Goal: Information Seeking & Learning: Learn about a topic

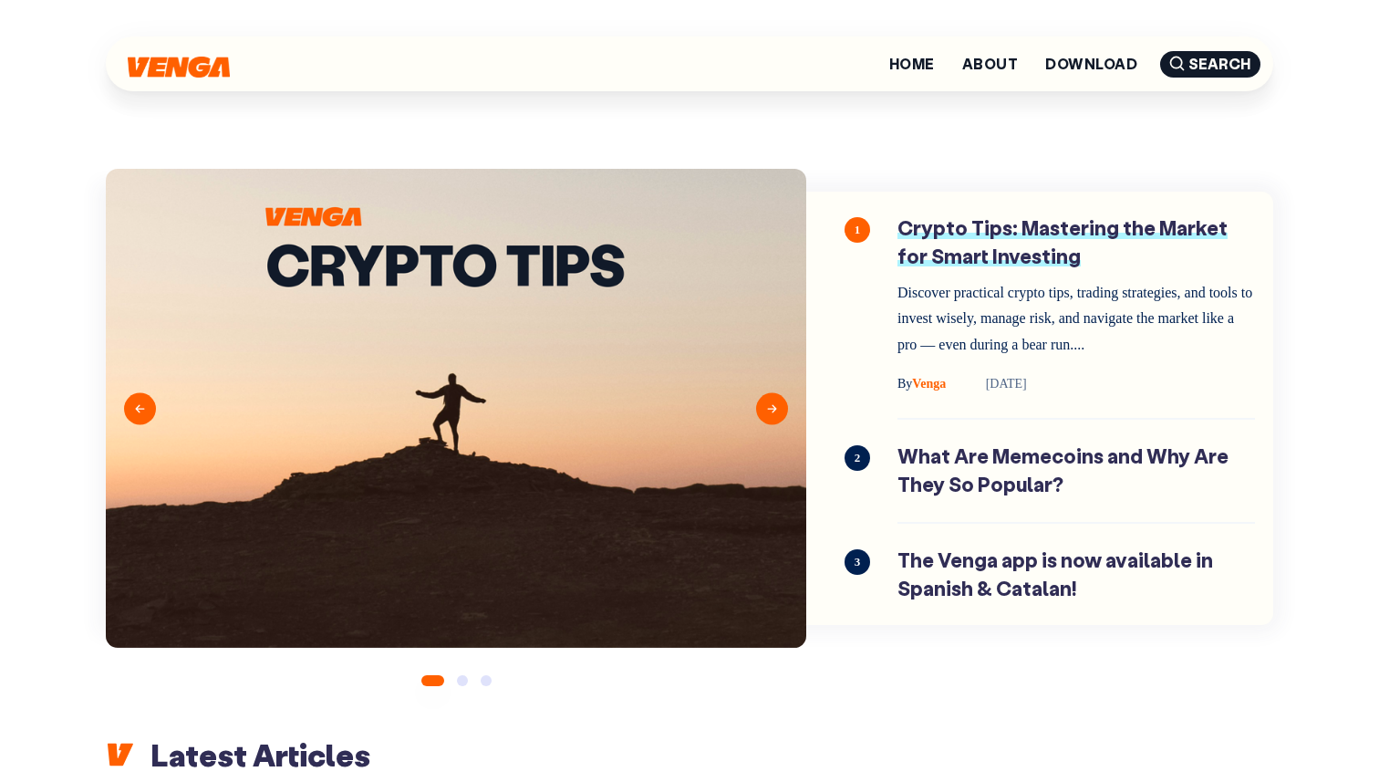
click at [999, 238] on link "Crypto Tips: Mastering the Market for Smart Investing" at bounding box center [1076, 304] width 358 height 181
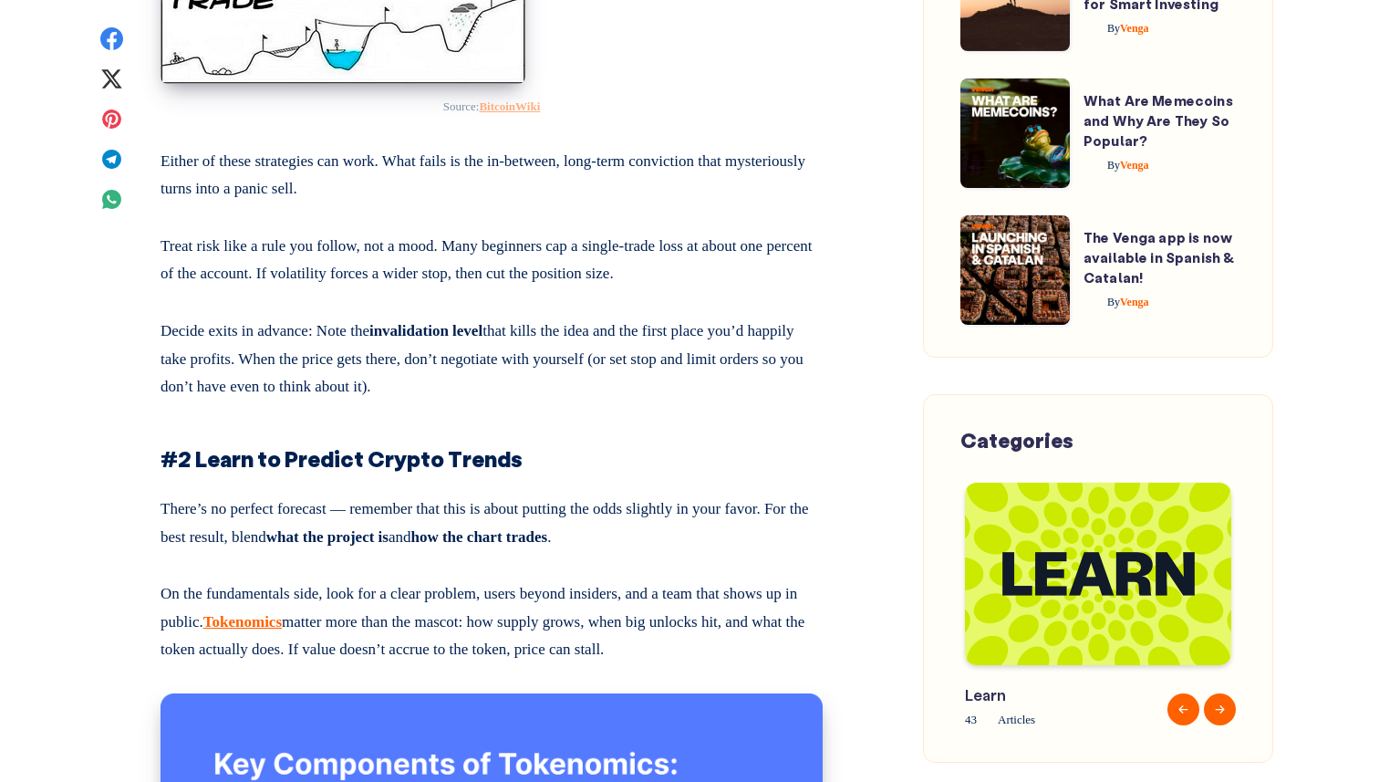
scroll to position [1791, 0]
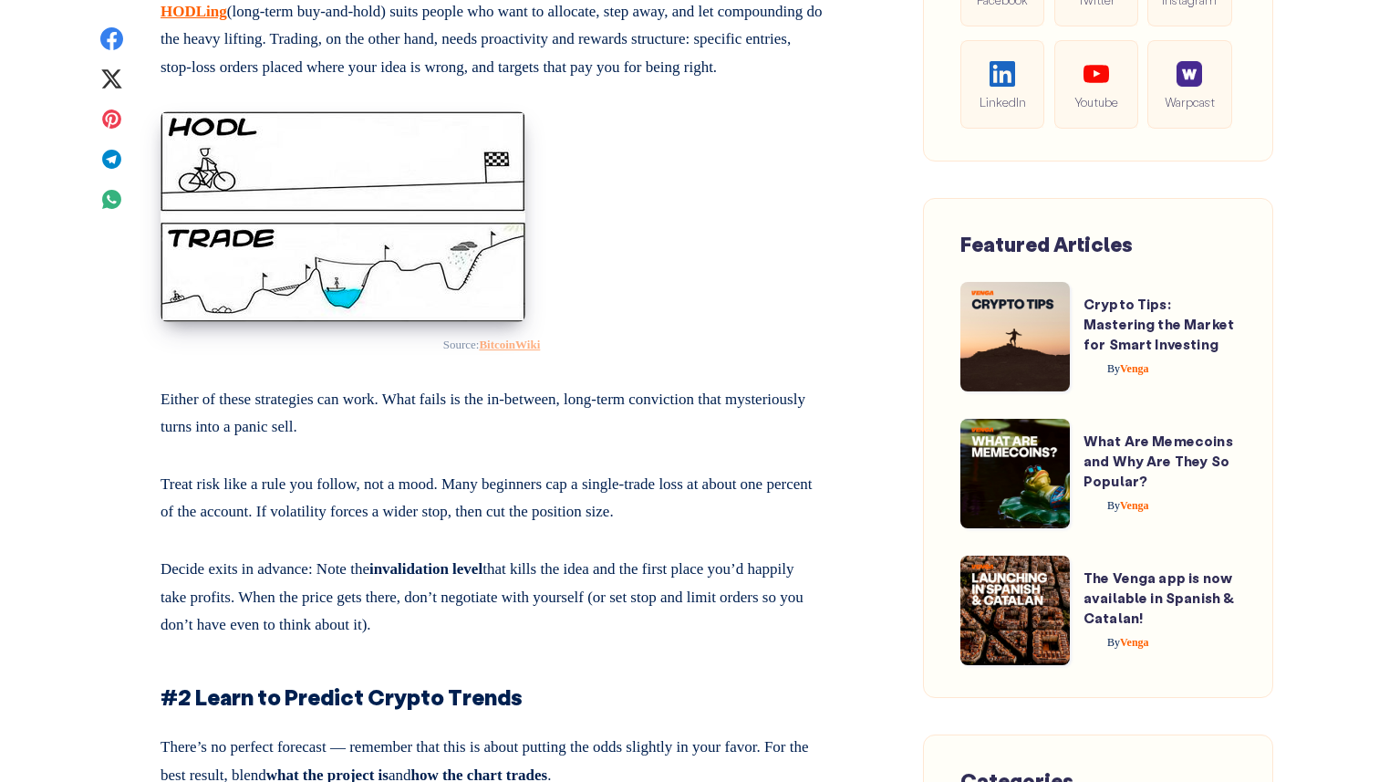
click at [615, 332] on figure "Source: BitcoinWiki" at bounding box center [492, 230] width 662 height 252
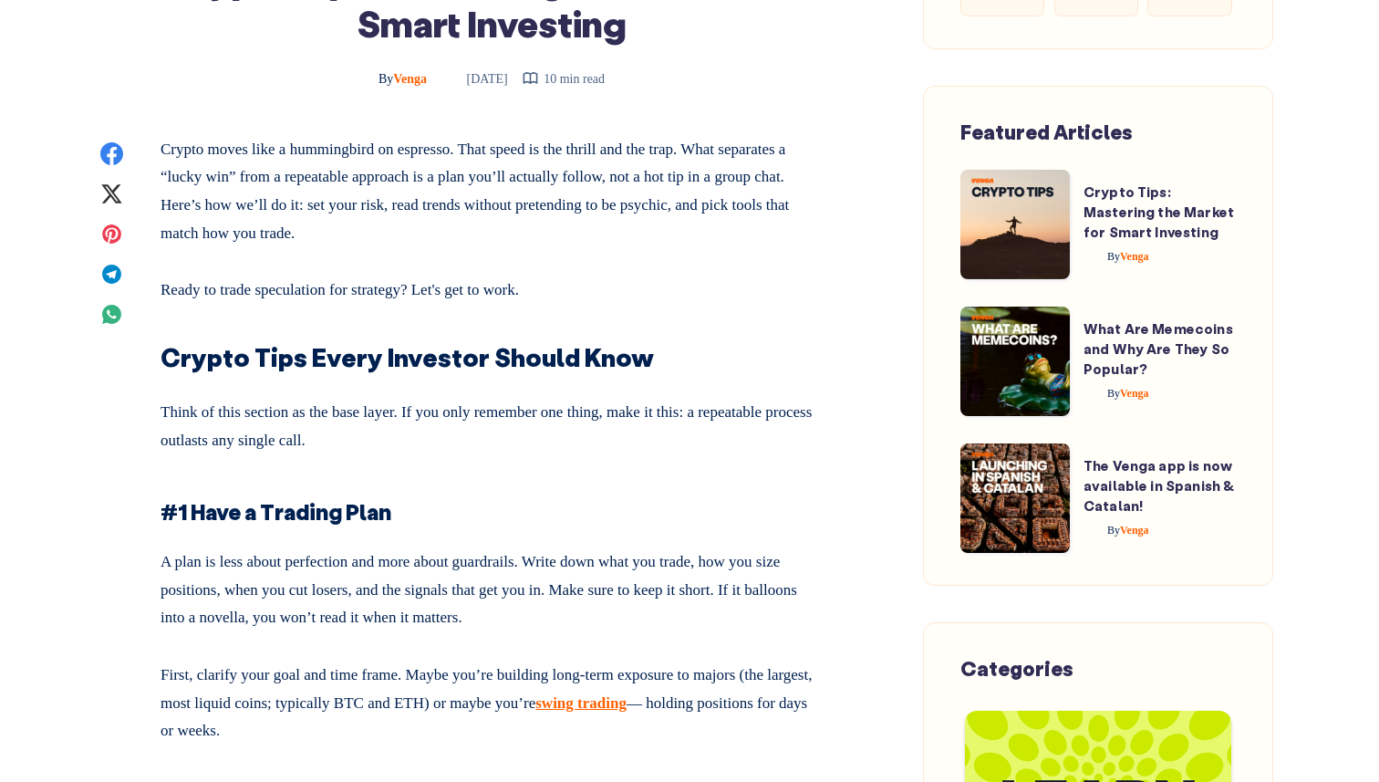
scroll to position [769, 0]
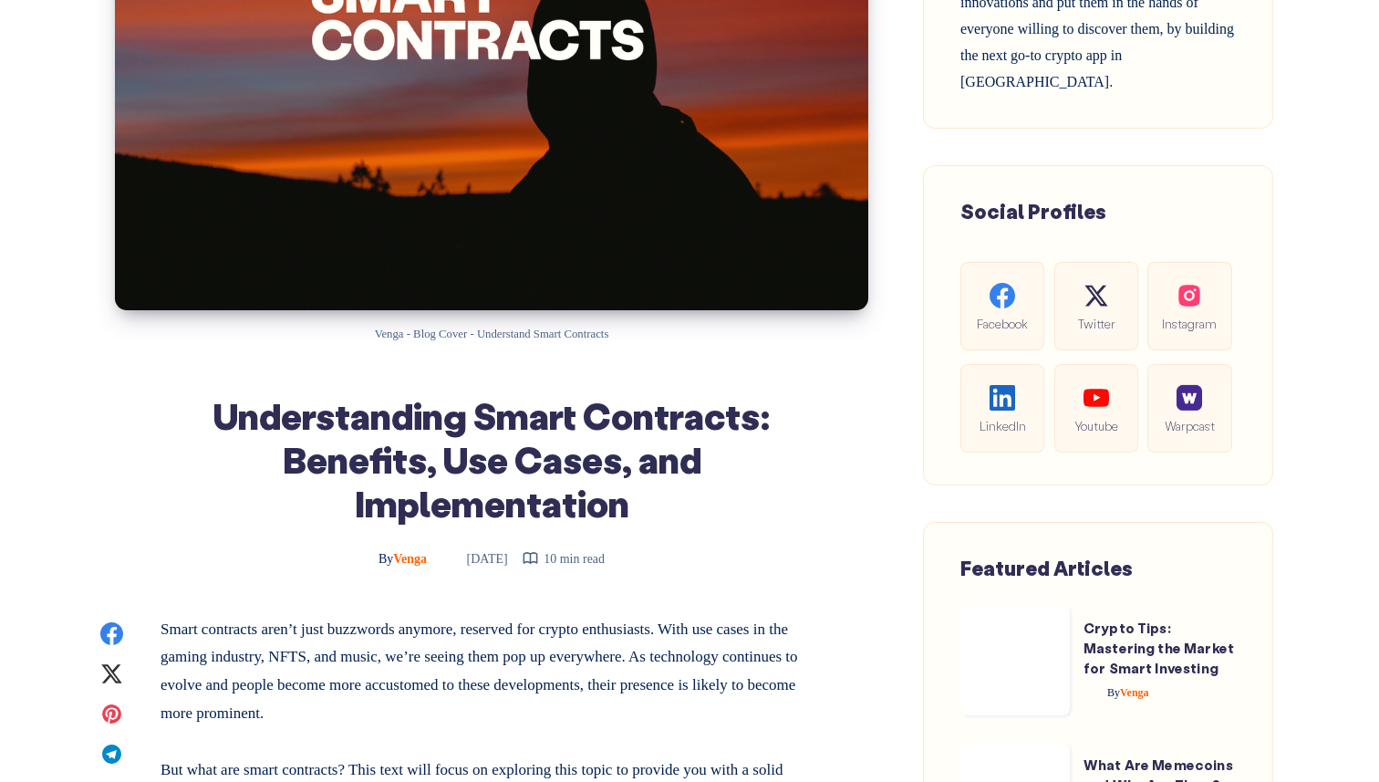
scroll to position [367, 0]
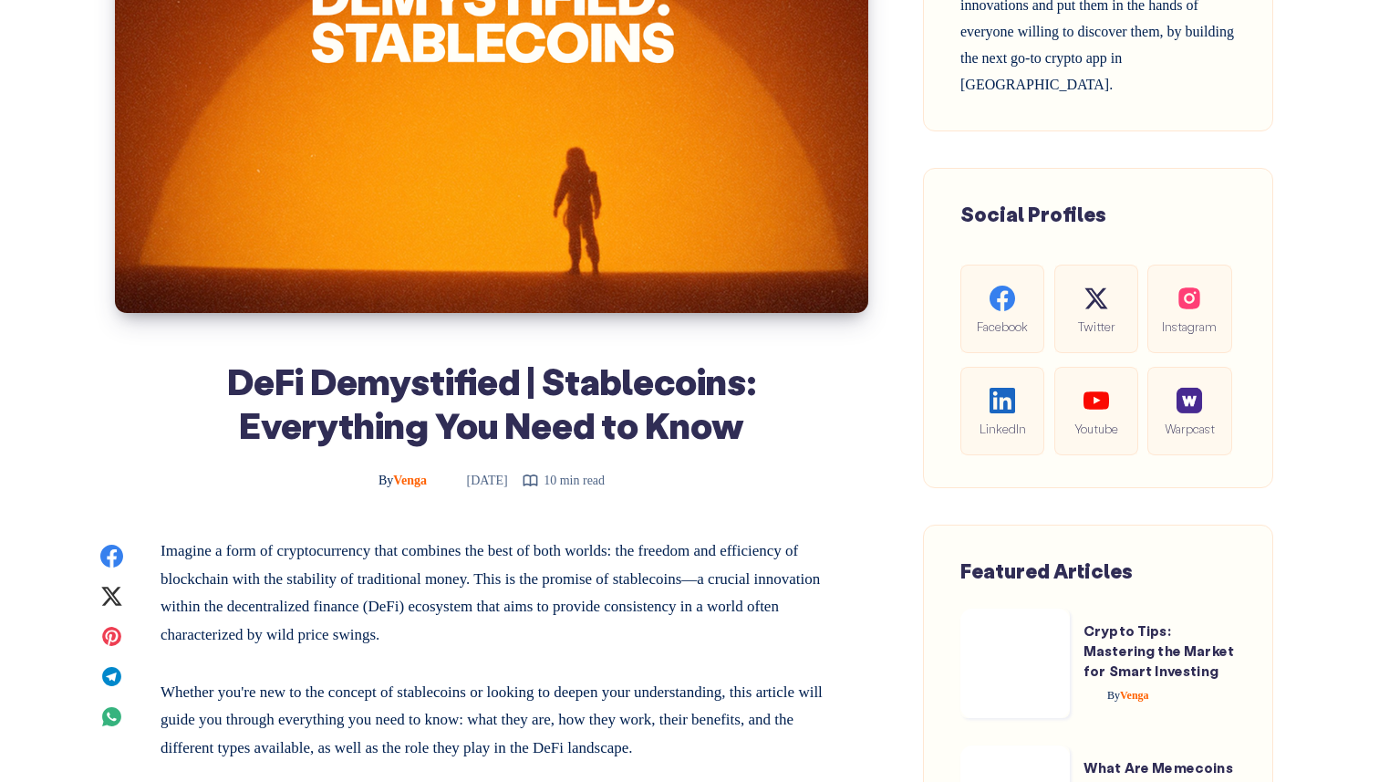
scroll to position [564, 0]
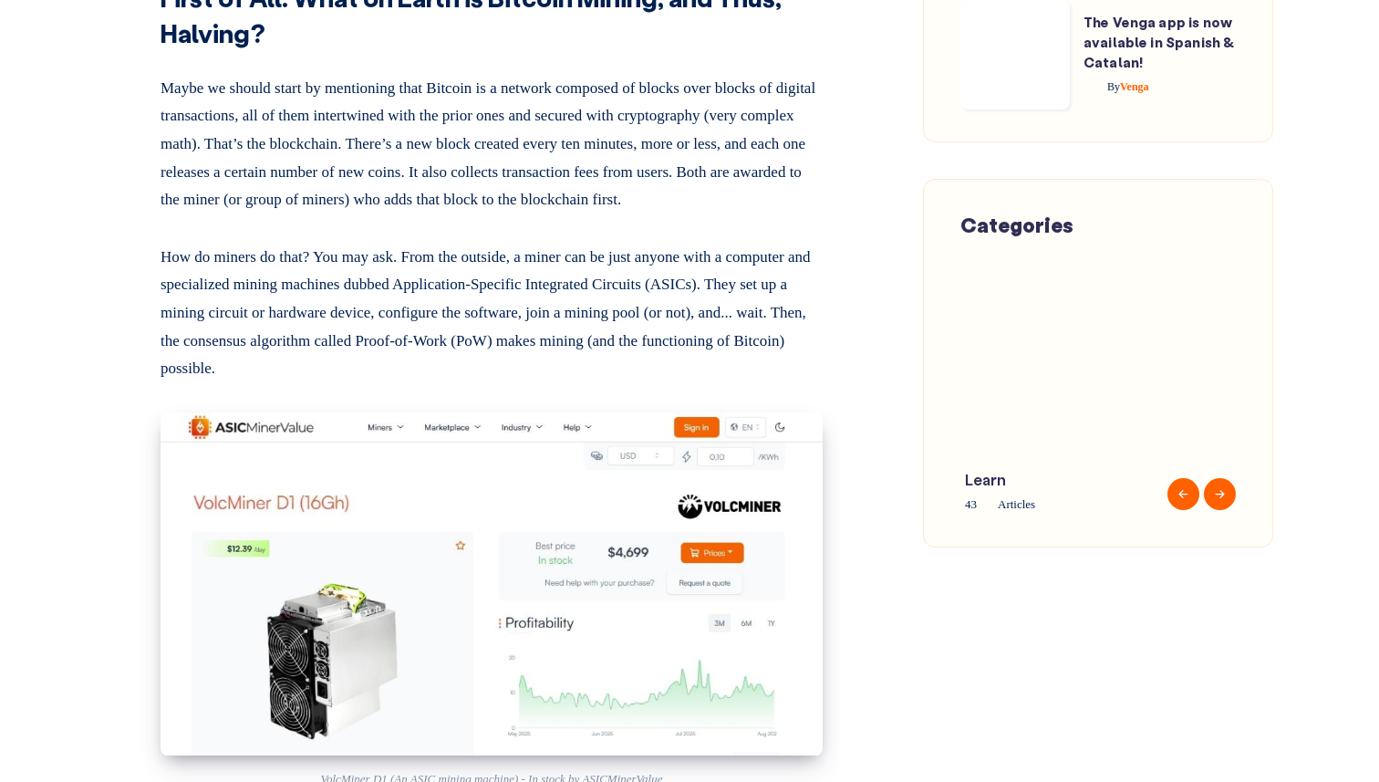
click at [692, 297] on p "How do miners do that? You may ask. From the outside, a miner can be just anyon…" at bounding box center [492, 309] width 662 height 147
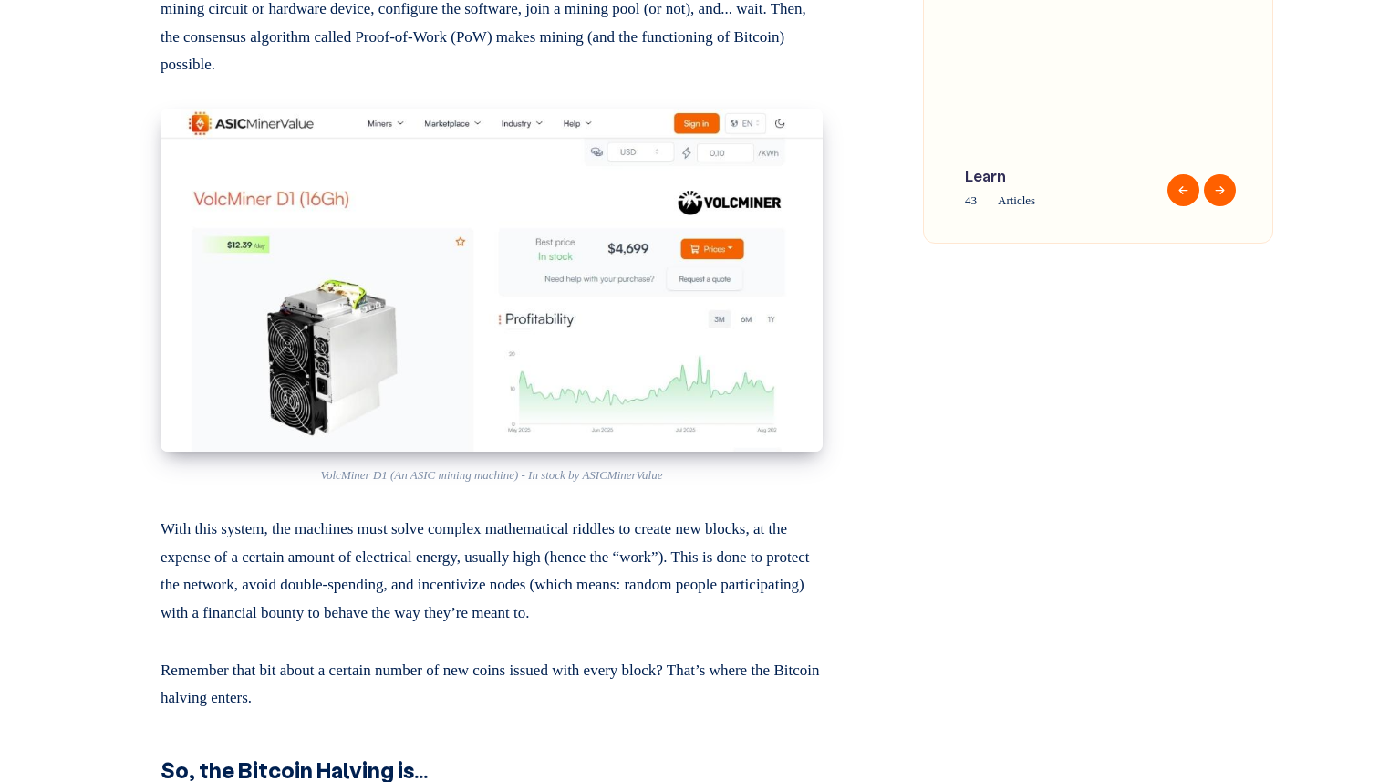
scroll to position [1542, 0]
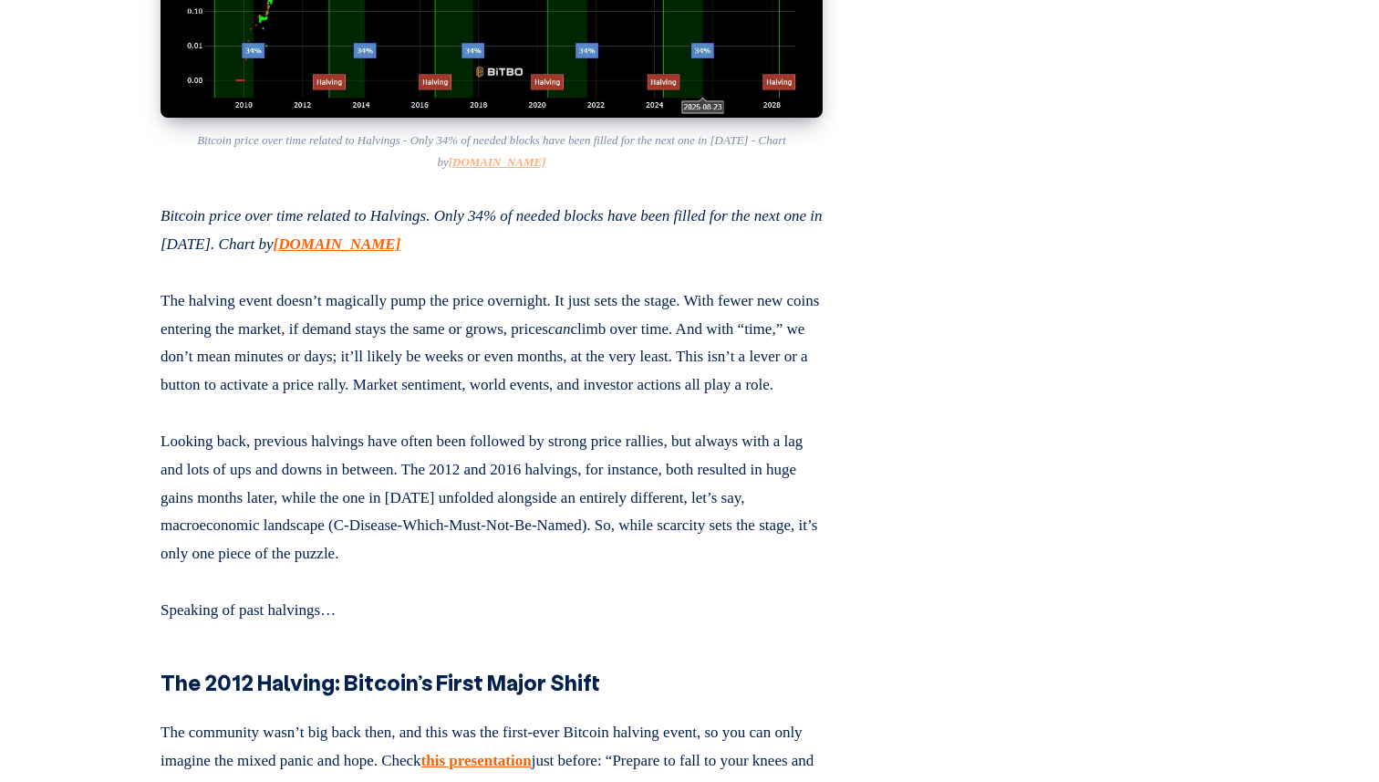
scroll to position [5804, 0]
